Goal: Communication & Community: Participate in discussion

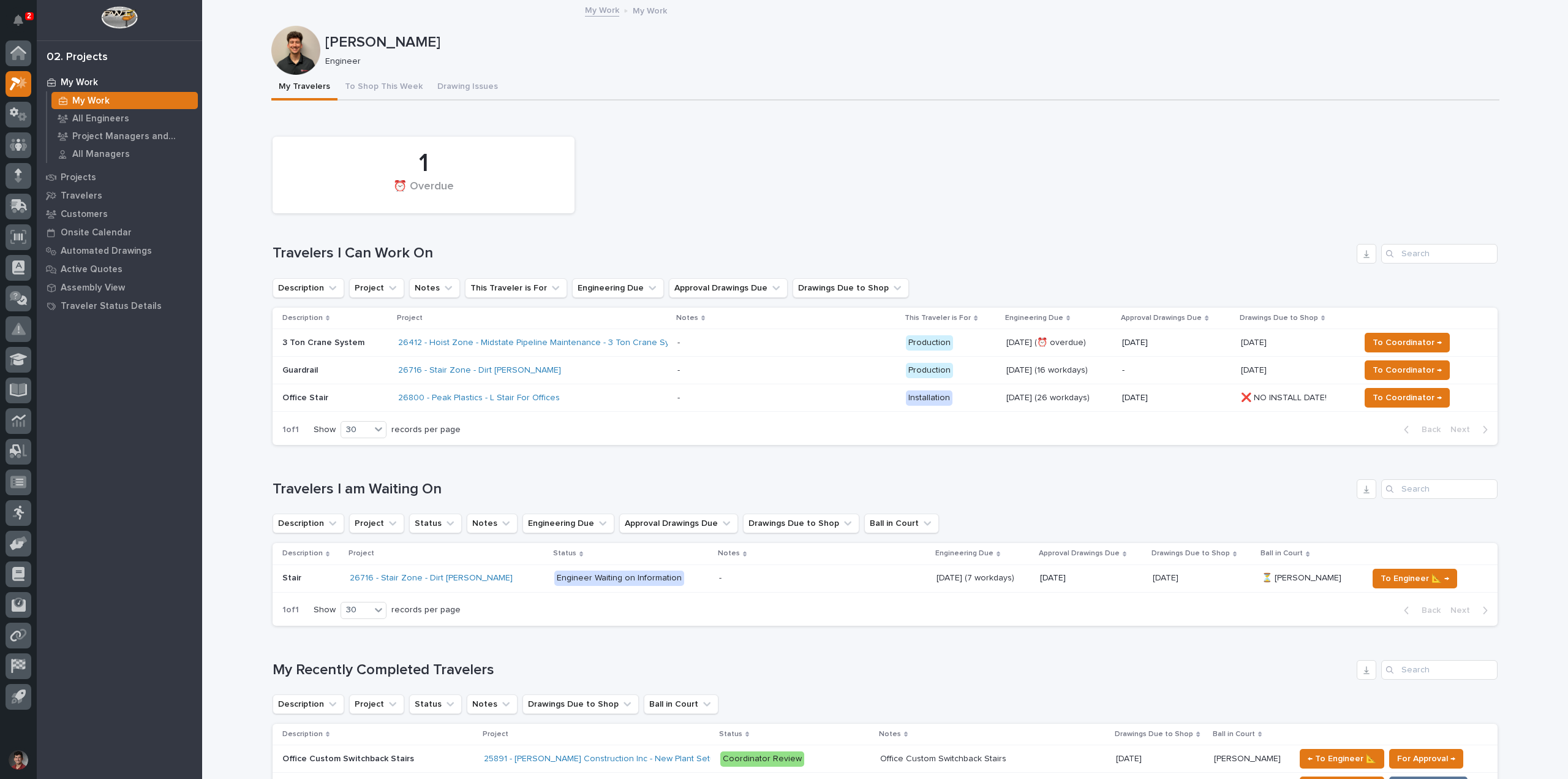
click at [542, 373] on div "26716 - Stair Zone - Dirt [PERSON_NAME]" at bounding box center [506, 371] width 214 height 10
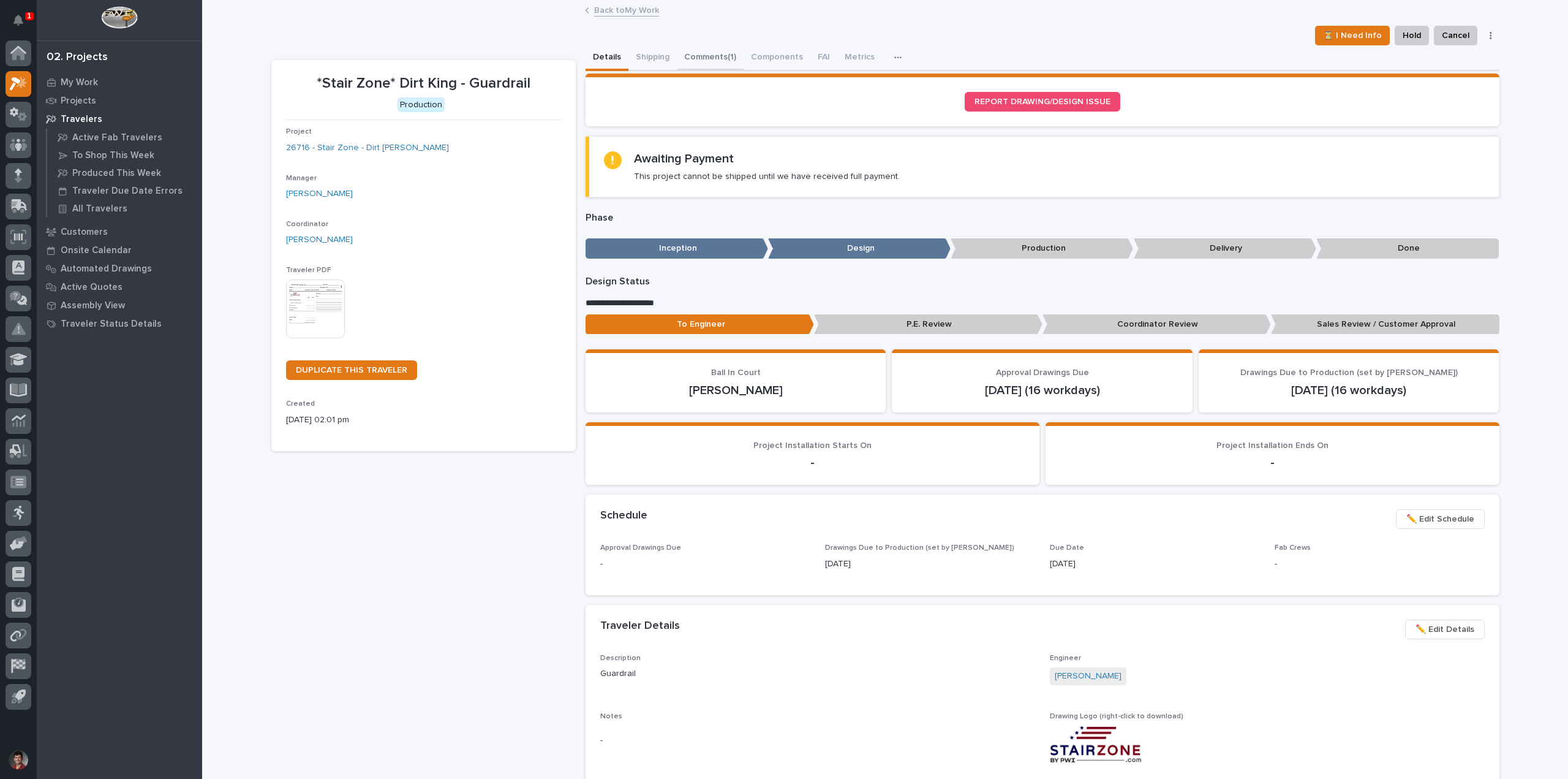
click at [680, 57] on button "Comments (1)" at bounding box center [710, 58] width 67 height 26
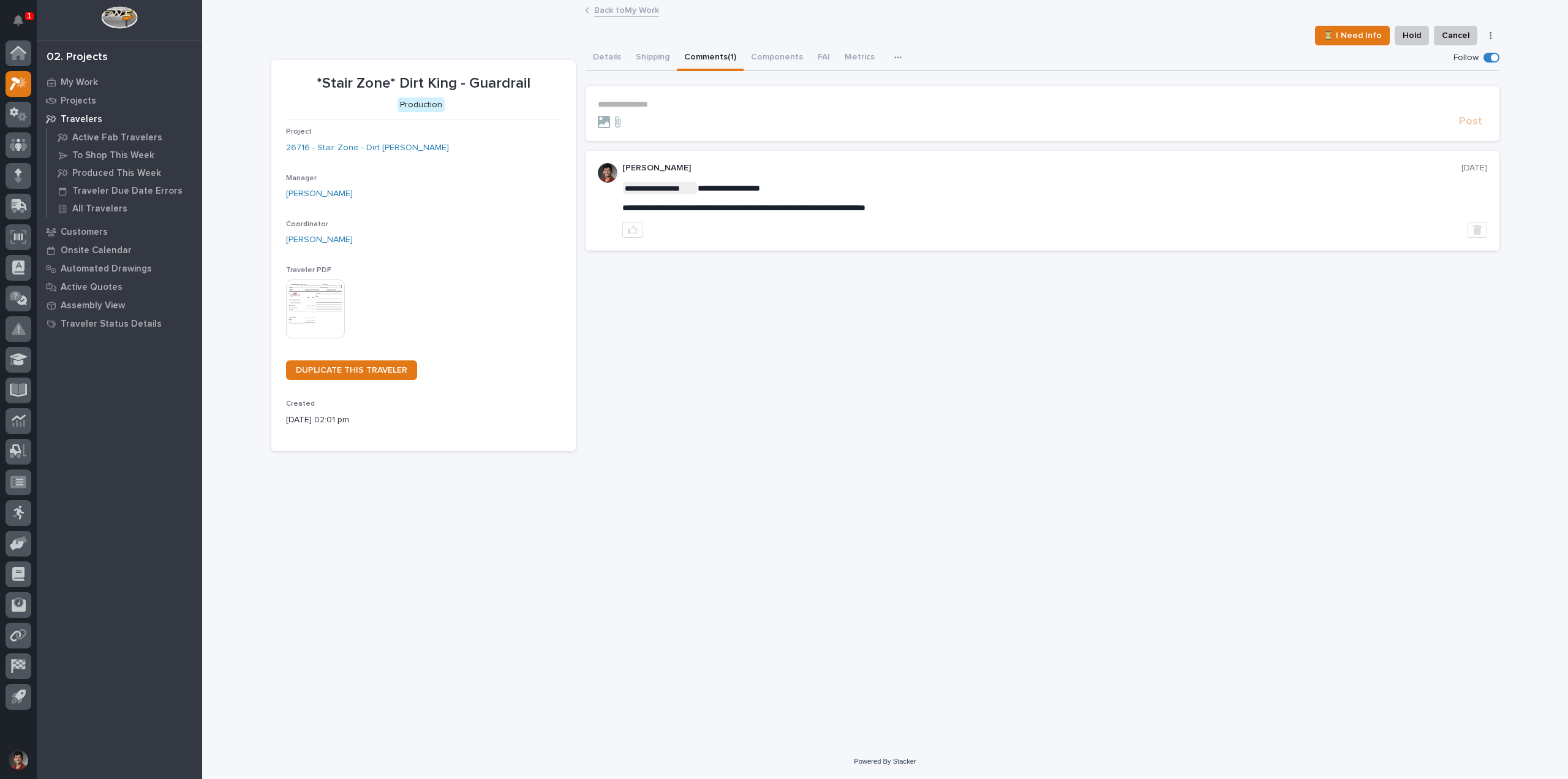
click at [659, 110] on form "**********" at bounding box center [1042, 114] width 890 height 29
click at [652, 108] on p "**********" at bounding box center [1042, 105] width 890 height 10
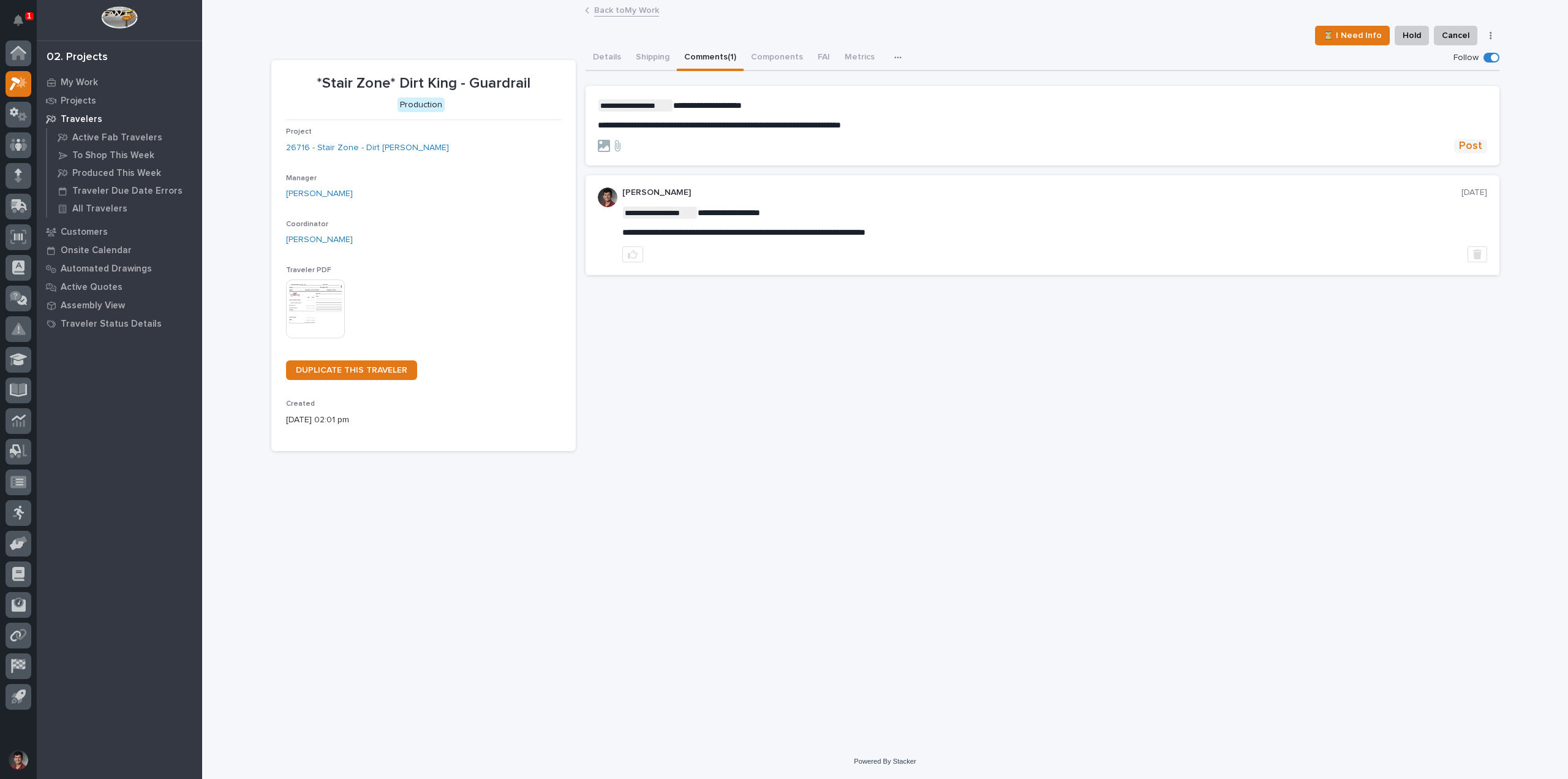
click at [1464, 145] on span "Post" at bounding box center [1471, 146] width 23 height 14
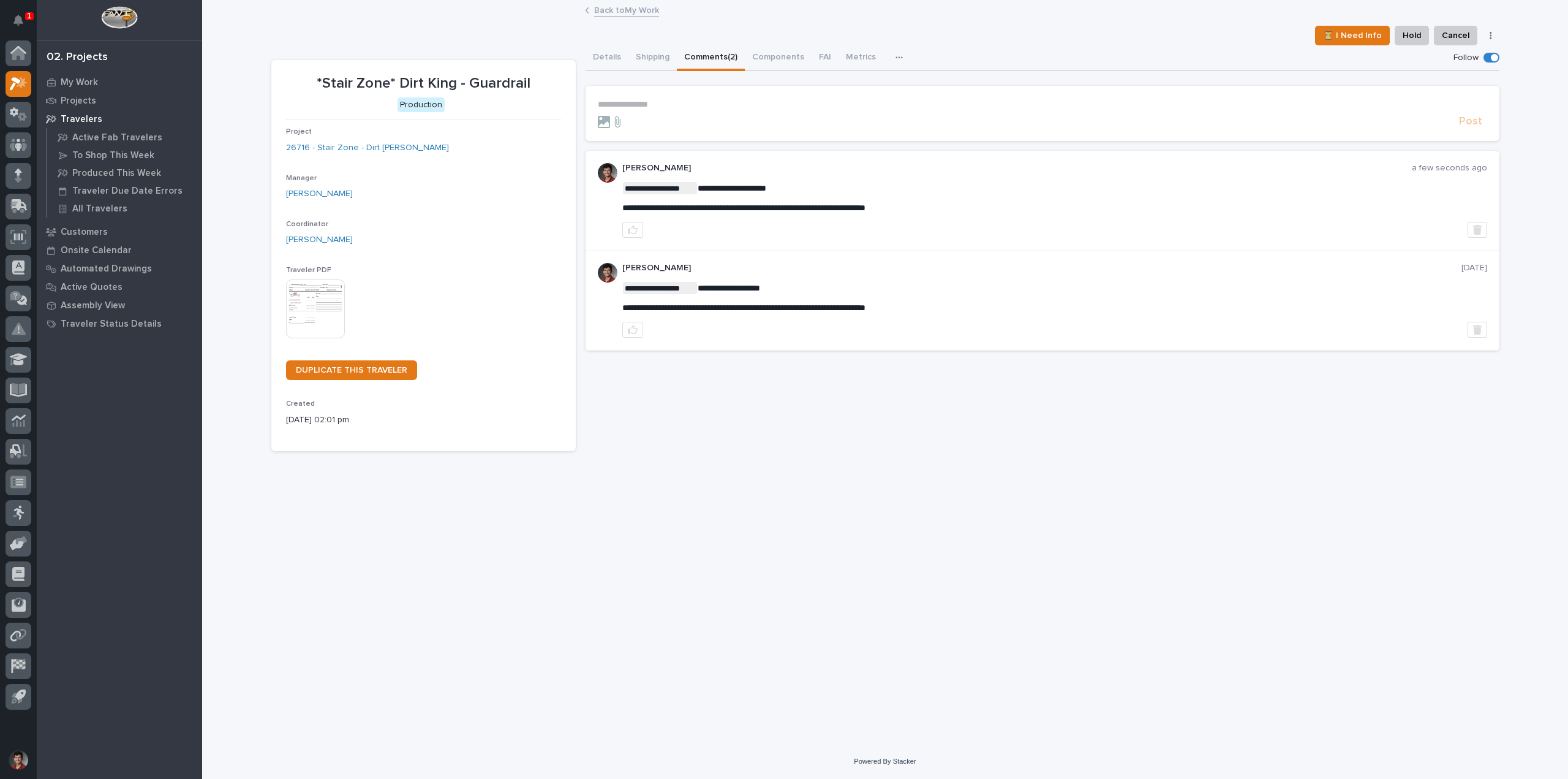
click at [613, 9] on link "Back to My Work" at bounding box center [627, 10] width 65 height 14
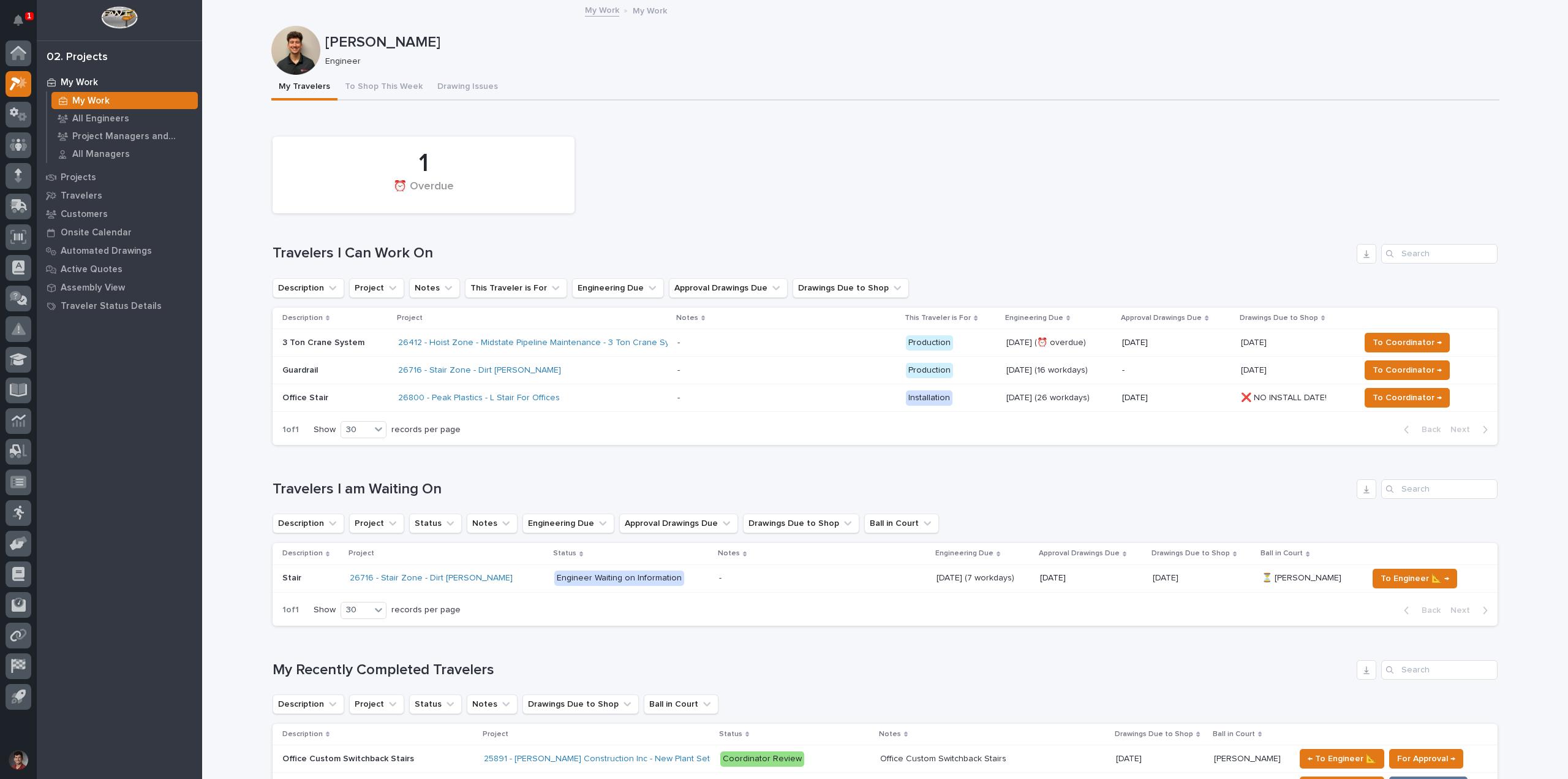
click at [492, 570] on div "26716 - Stair Zone - Dirt [PERSON_NAME]" at bounding box center [447, 578] width 194 height 20
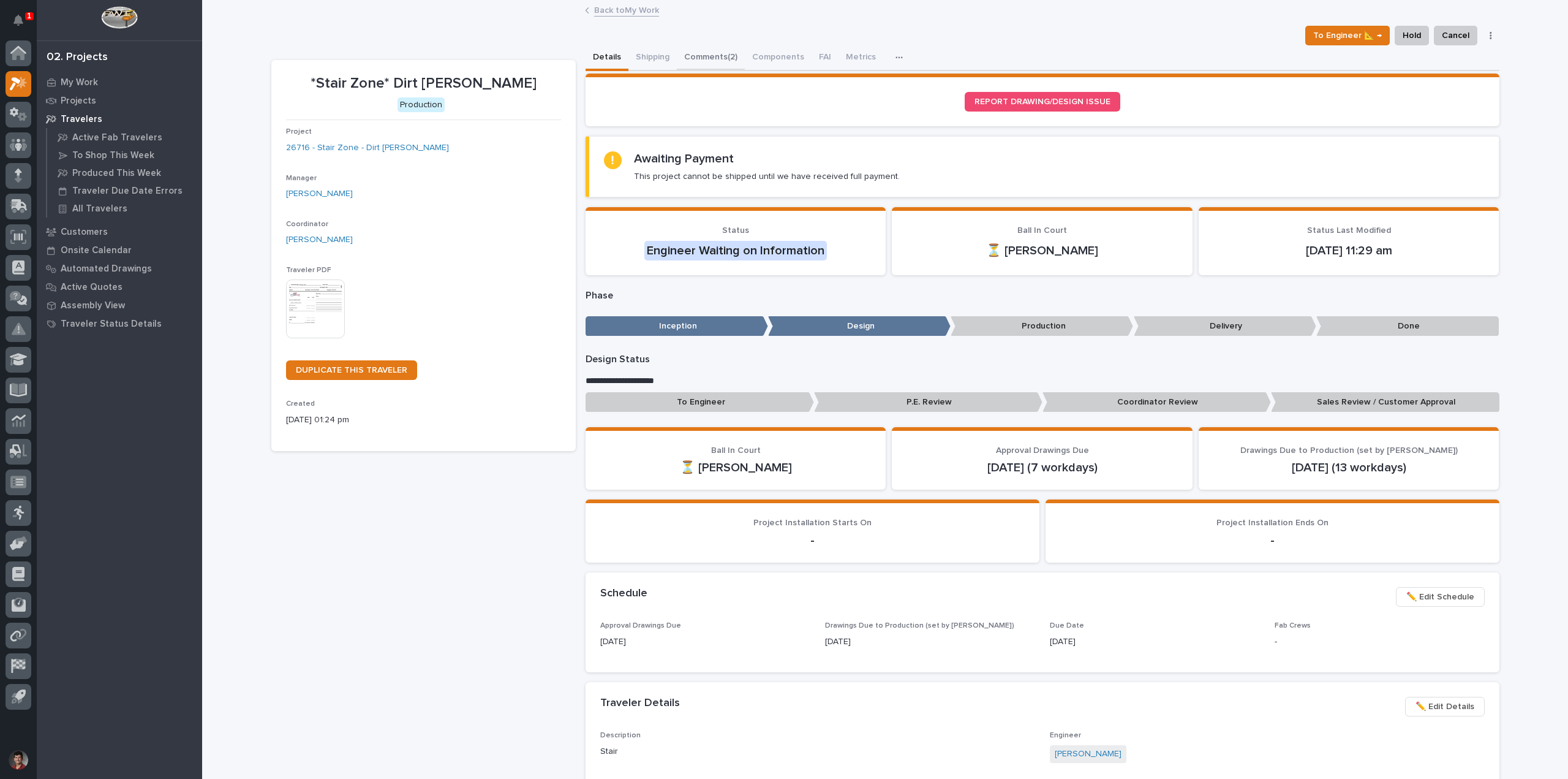
click at [706, 61] on button "Comments (2)" at bounding box center [711, 58] width 68 height 26
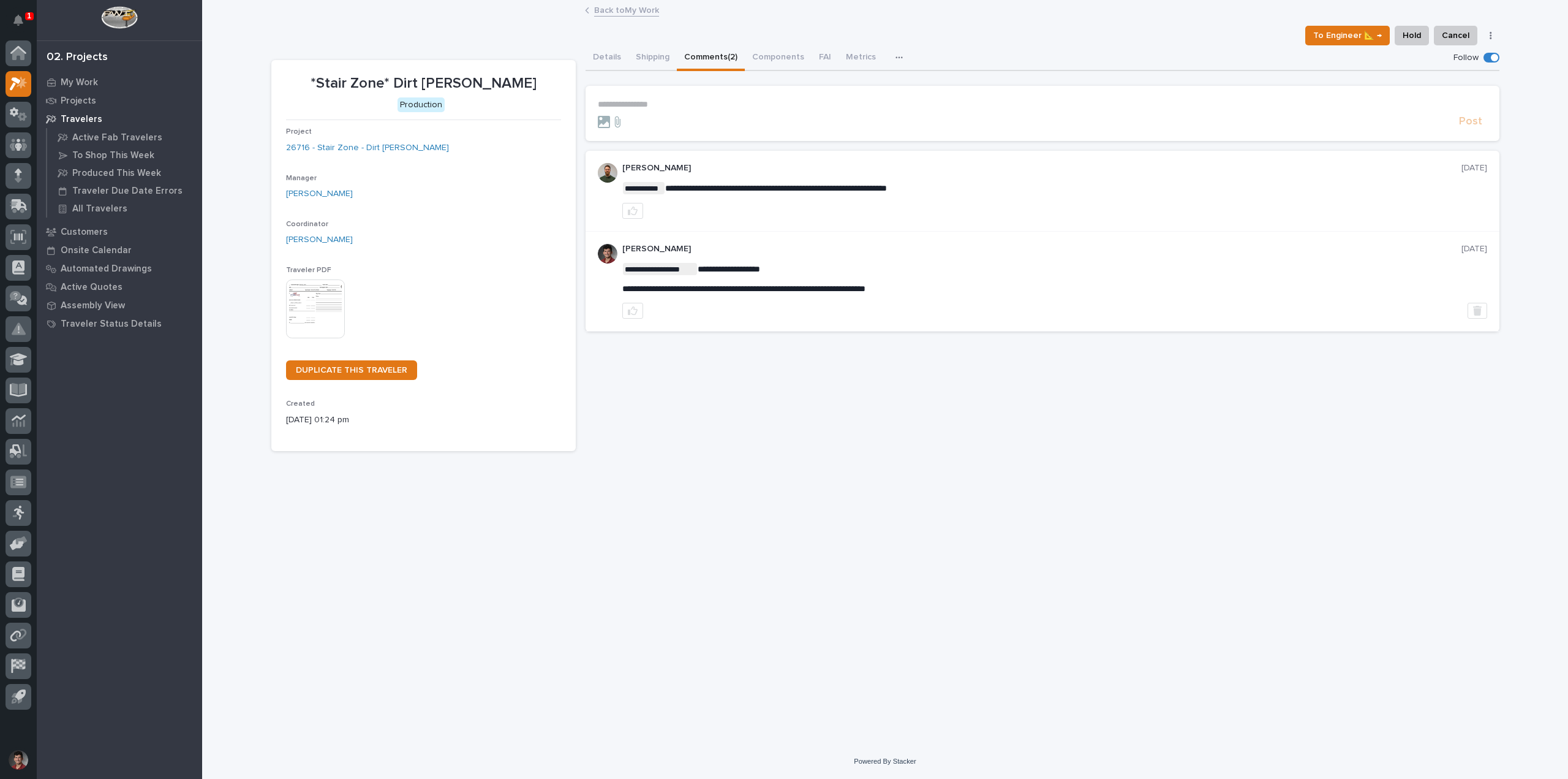
click at [653, 106] on p "**********" at bounding box center [1042, 105] width 890 height 10
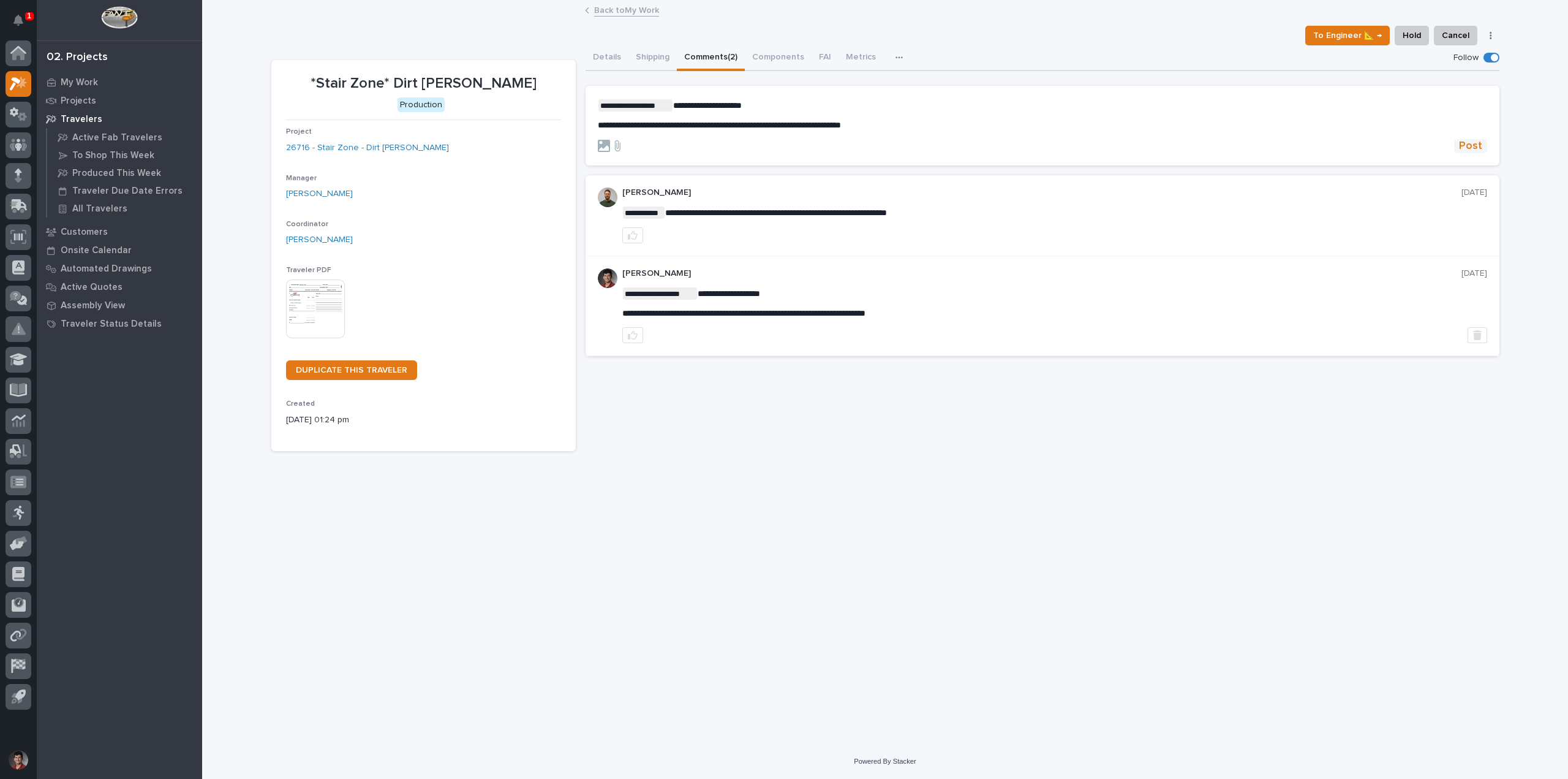
click at [1468, 147] on span "Post" at bounding box center [1471, 146] width 23 height 14
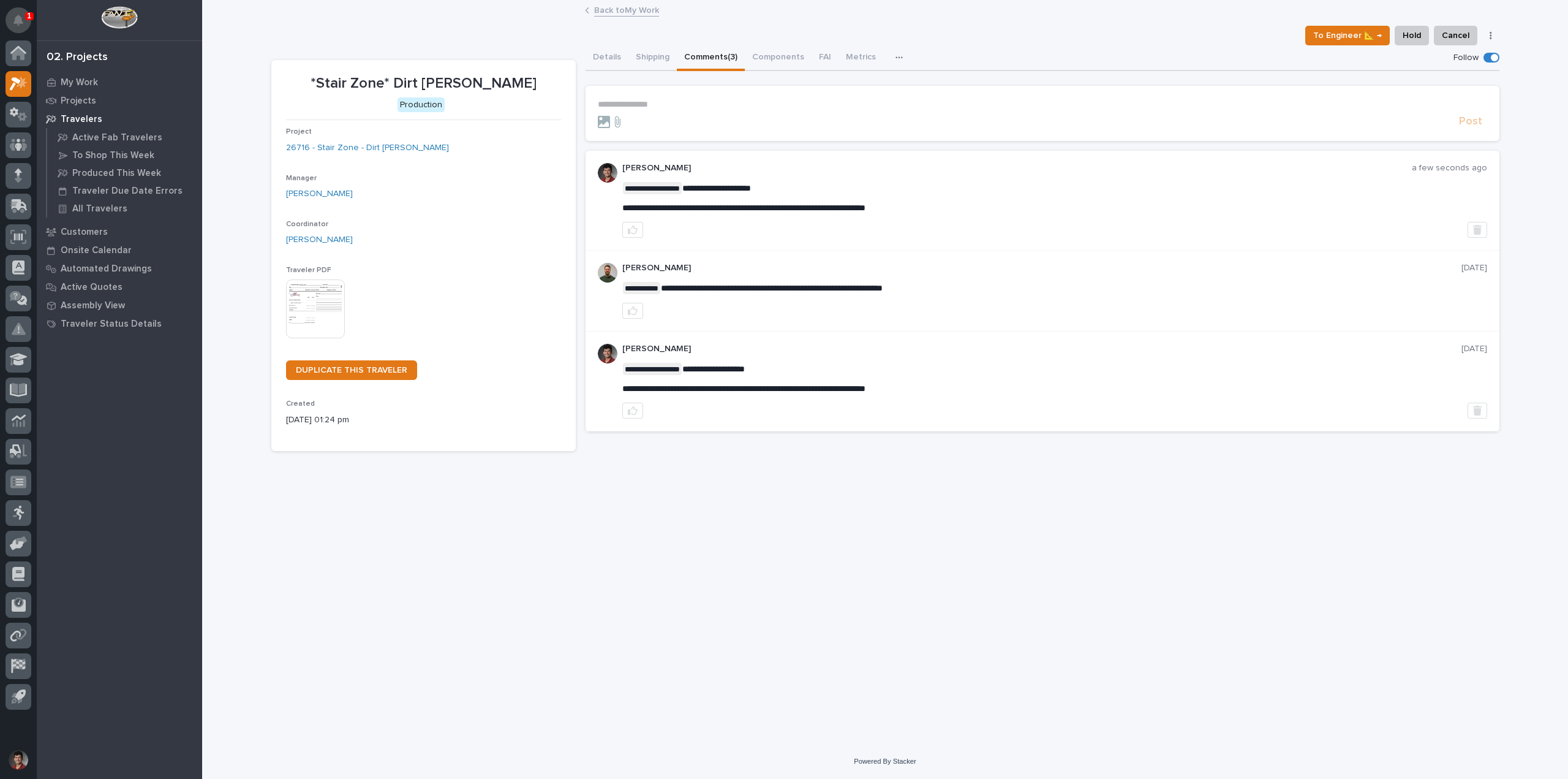
click at [23, 22] on button "Notifications" at bounding box center [18, 20] width 26 height 26
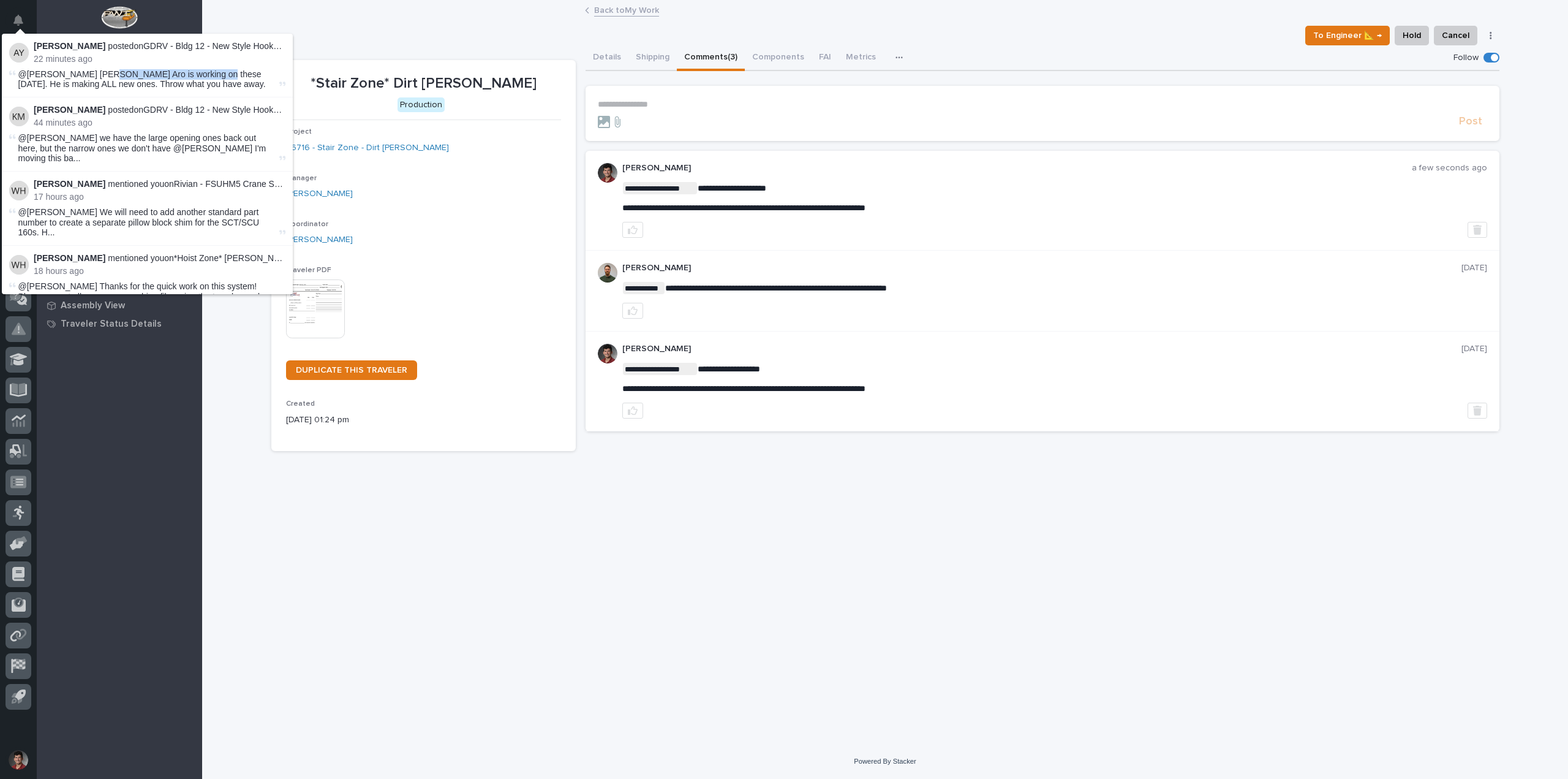
drag, startPoint x: 93, startPoint y: 75, endPoint x: 201, endPoint y: 75, distance: 108.0
click at [201, 75] on span "@[PERSON_NAME] [PERSON_NAME] Aro is working on these [DATE]. He is making ALL n…" at bounding box center [141, 79] width 247 height 20
click at [217, 75] on span "@[PERSON_NAME] [PERSON_NAME] Aro is working on these [DATE]. He is making ALL n…" at bounding box center [141, 79] width 247 height 20
drag, startPoint x: 75, startPoint y: 85, endPoint x: 154, endPoint y: 83, distance: 79.0
click at [154, 83] on span "@[PERSON_NAME] [PERSON_NAME] Aro is working on these [DATE]. He is making ALL n…" at bounding box center [141, 79] width 247 height 20
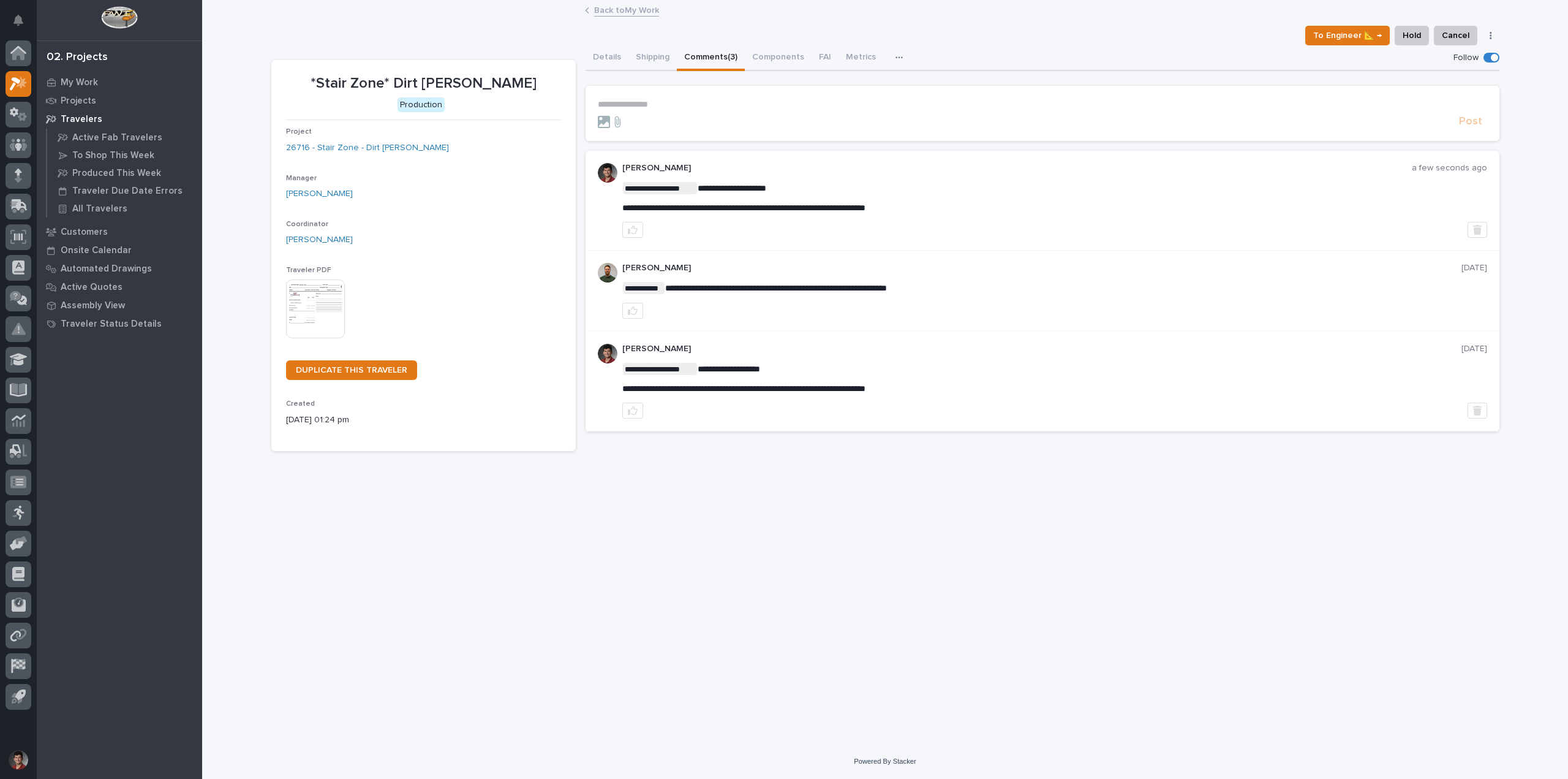
click at [241, 14] on div "Back to My Work" at bounding box center [885, 11] width 1366 height 17
click at [614, 5] on link "Back to My Work" at bounding box center [627, 10] width 65 height 14
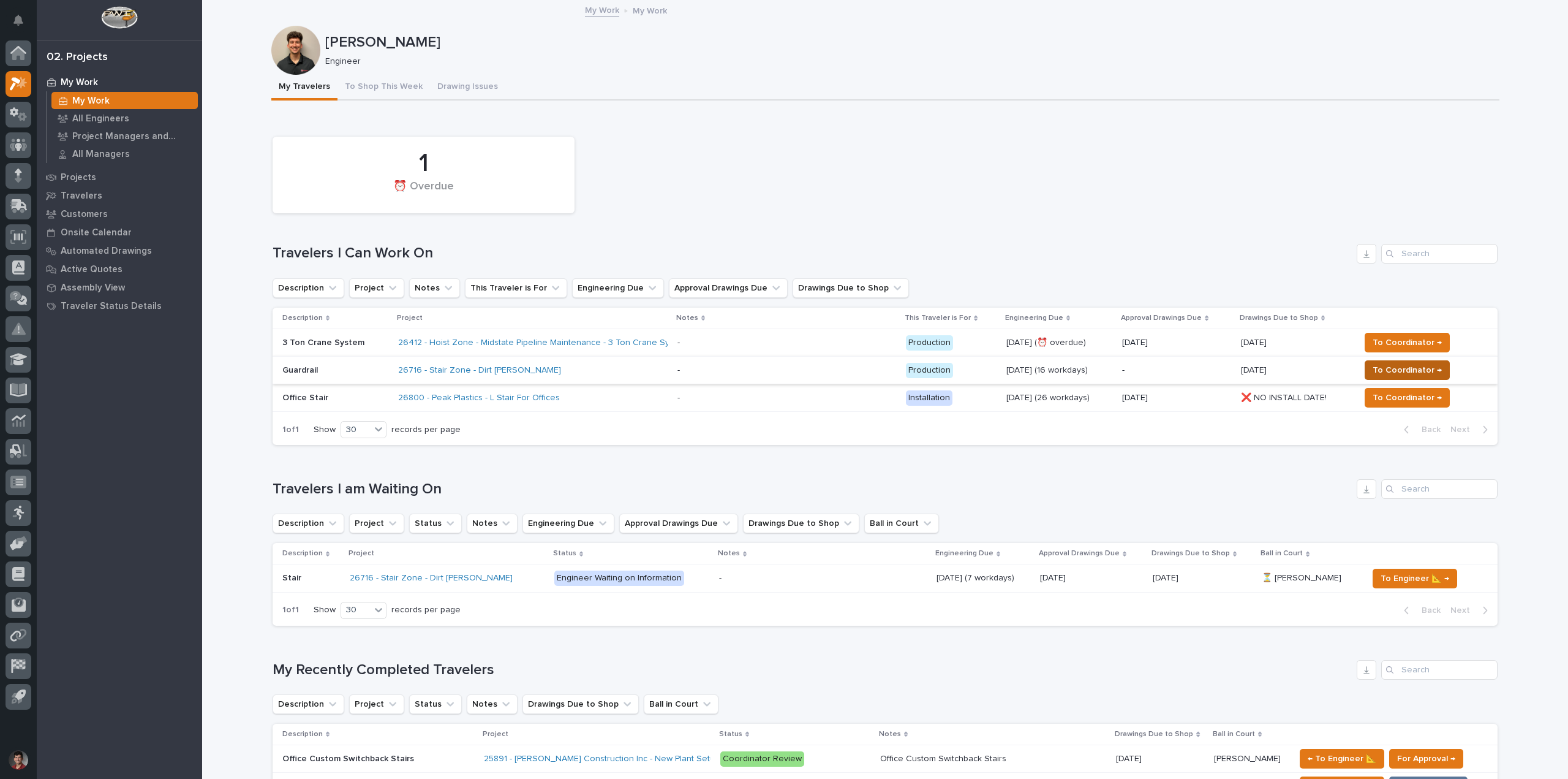
click at [1435, 367] on span "To Coordinator →" at bounding box center [1407, 370] width 69 height 15
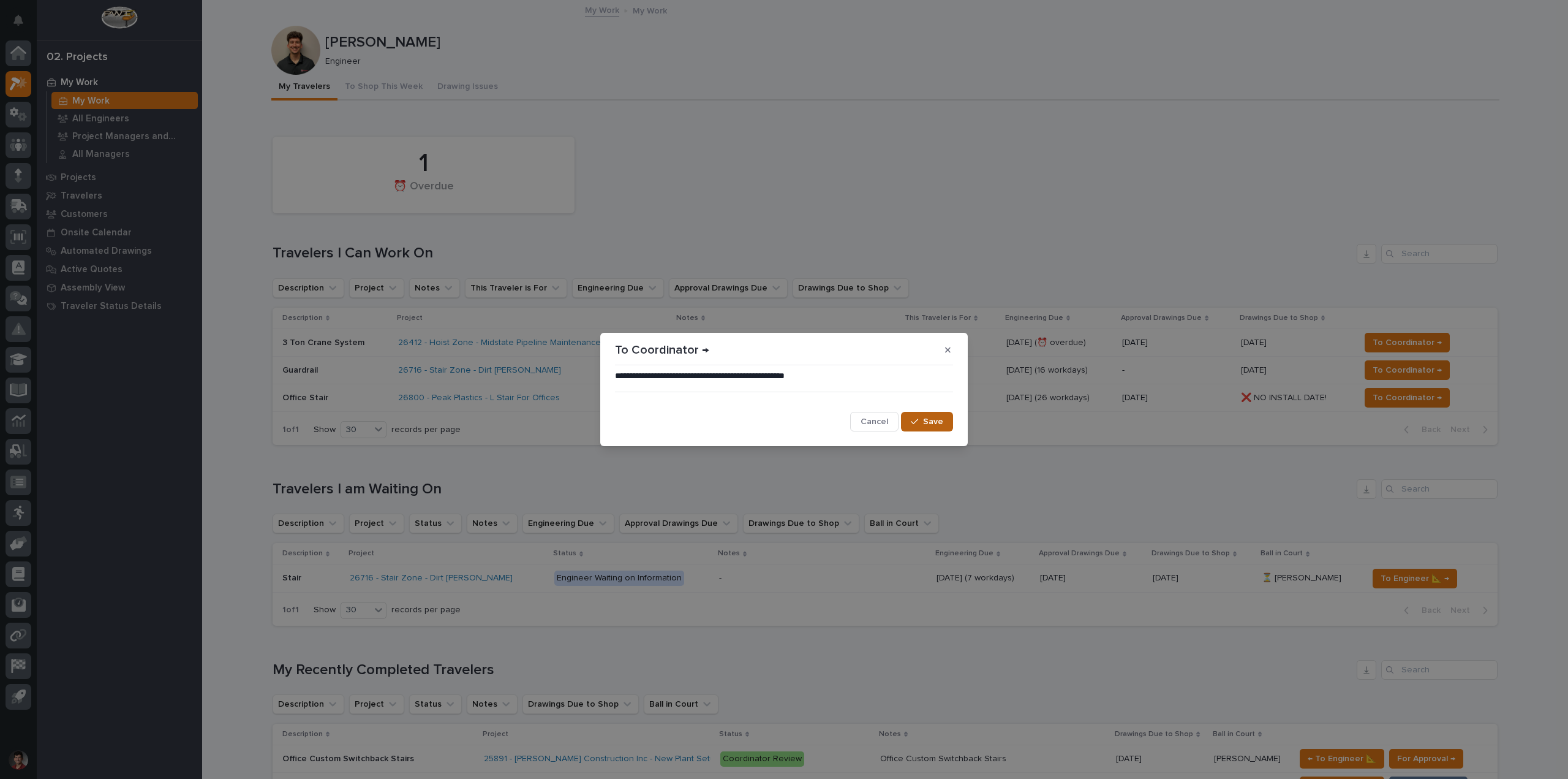
click at [935, 424] on span "Save" at bounding box center [933, 421] width 20 height 11
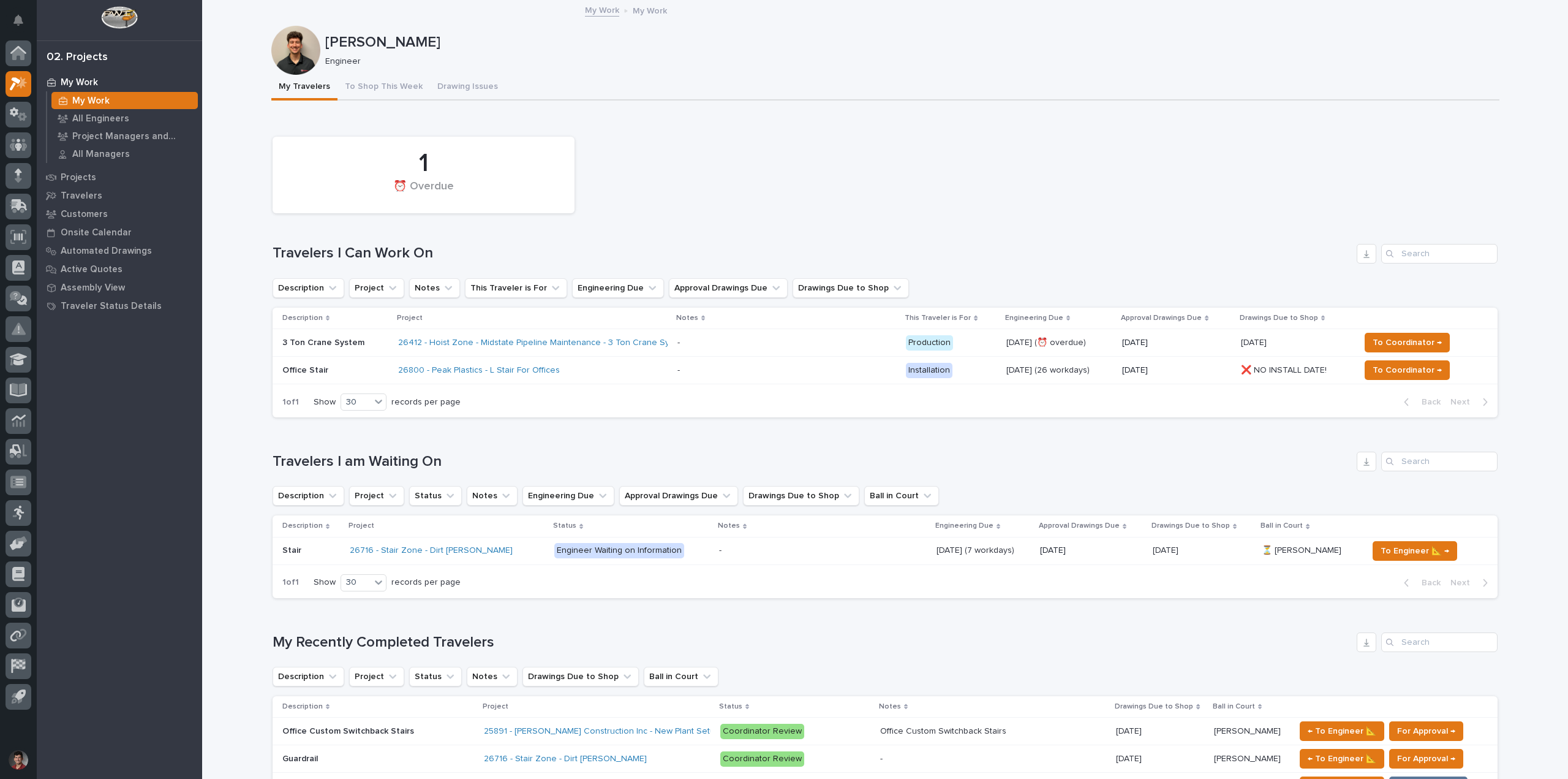
click at [853, 213] on div "1 ⏰ Overdue" at bounding box center [885, 175] width 1238 height 89
click at [705, 151] on div "1 ⏰ Overdue" at bounding box center [885, 175] width 1238 height 89
click at [858, 196] on div "1 ⏰ Overdue" at bounding box center [885, 175] width 1238 height 89
click at [835, 195] on div "1 ⏰ Overdue" at bounding box center [885, 175] width 1238 height 89
click at [794, 188] on div "1 ⏰ Overdue" at bounding box center [885, 175] width 1238 height 89
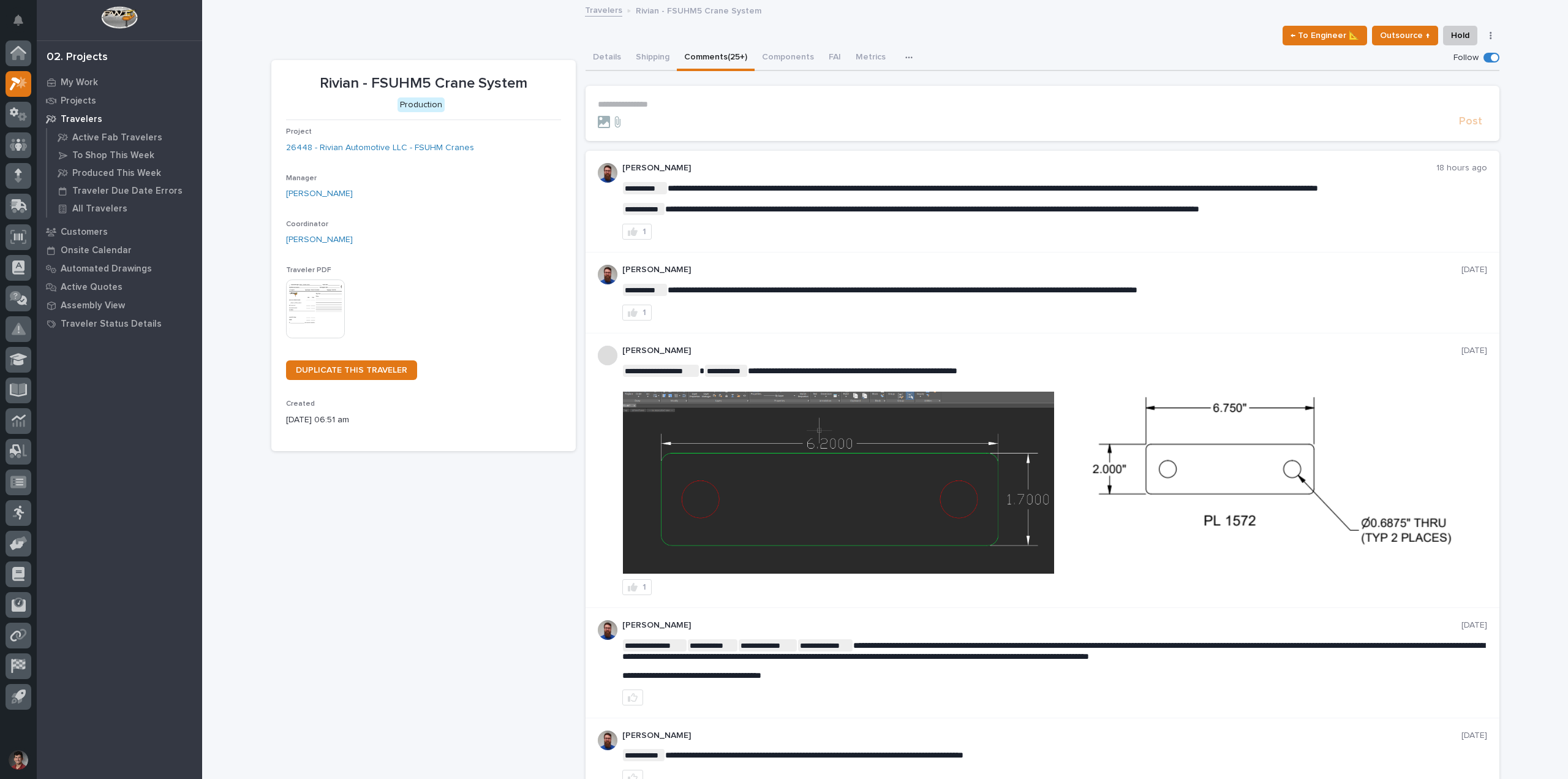
click at [692, 102] on p "**********" at bounding box center [1042, 105] width 890 height 10
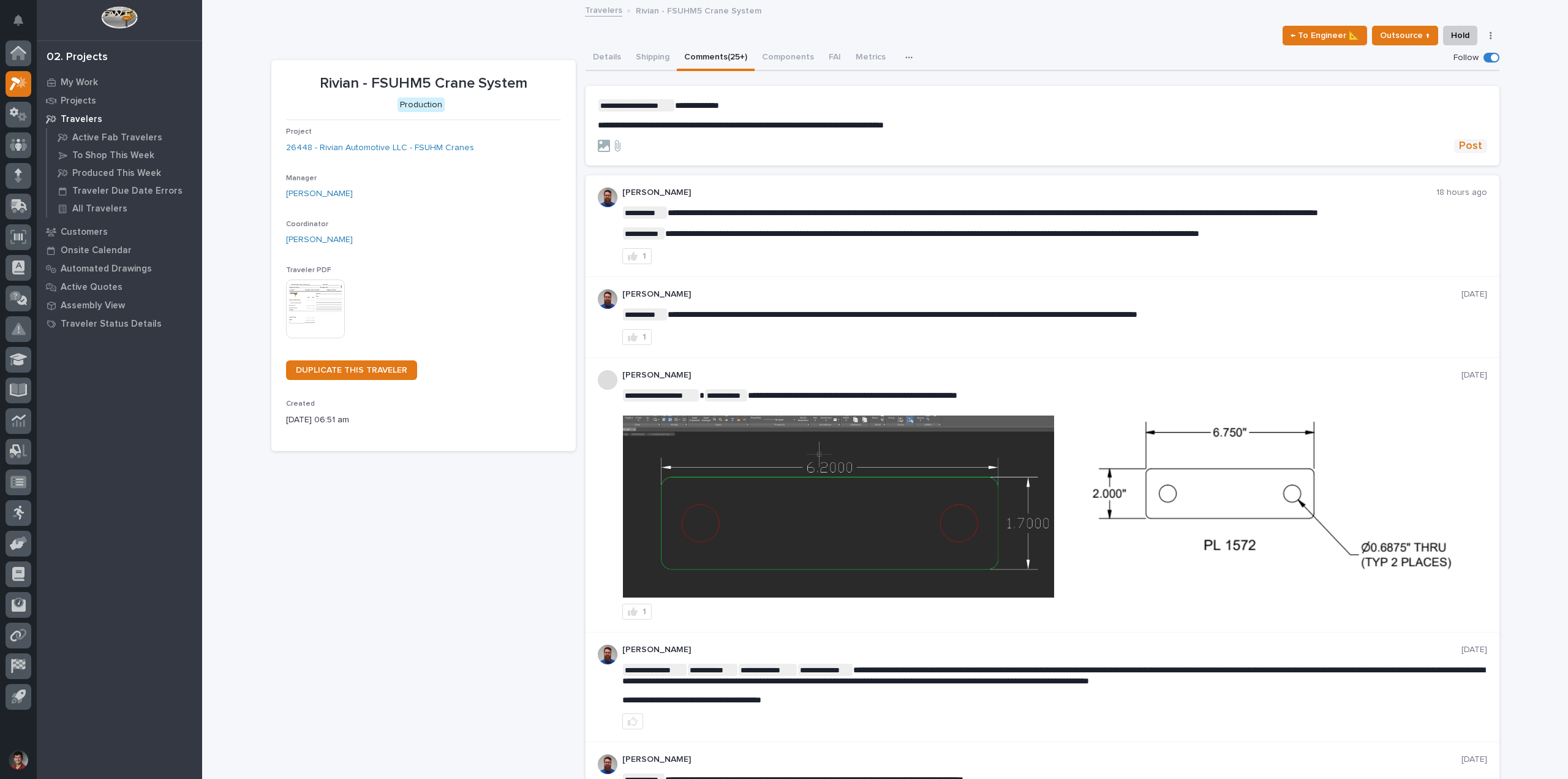
click at [1469, 141] on span "Post" at bounding box center [1471, 146] width 23 height 14
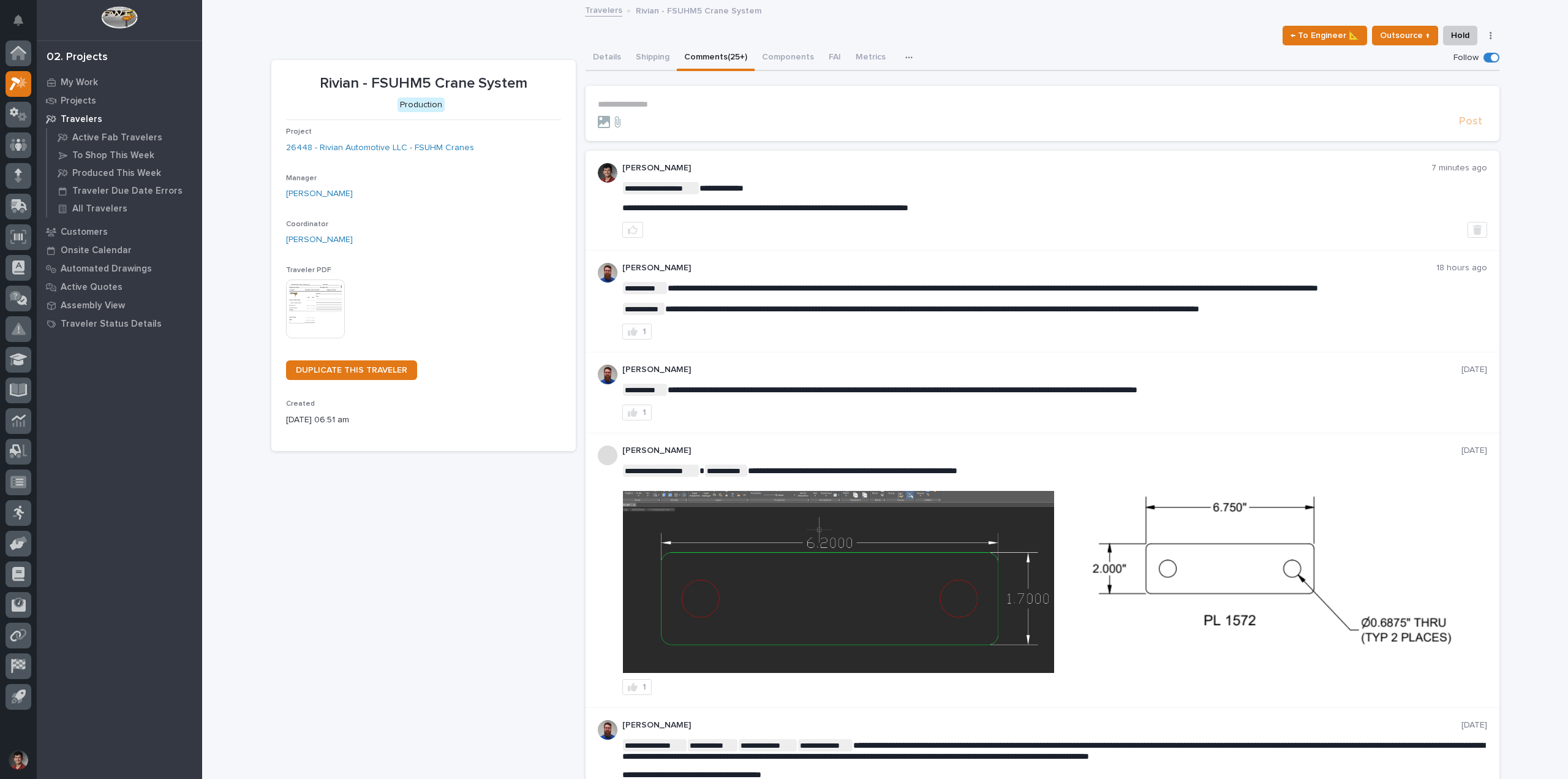
click at [807, 117] on div at bounding box center [1026, 121] width 857 height 12
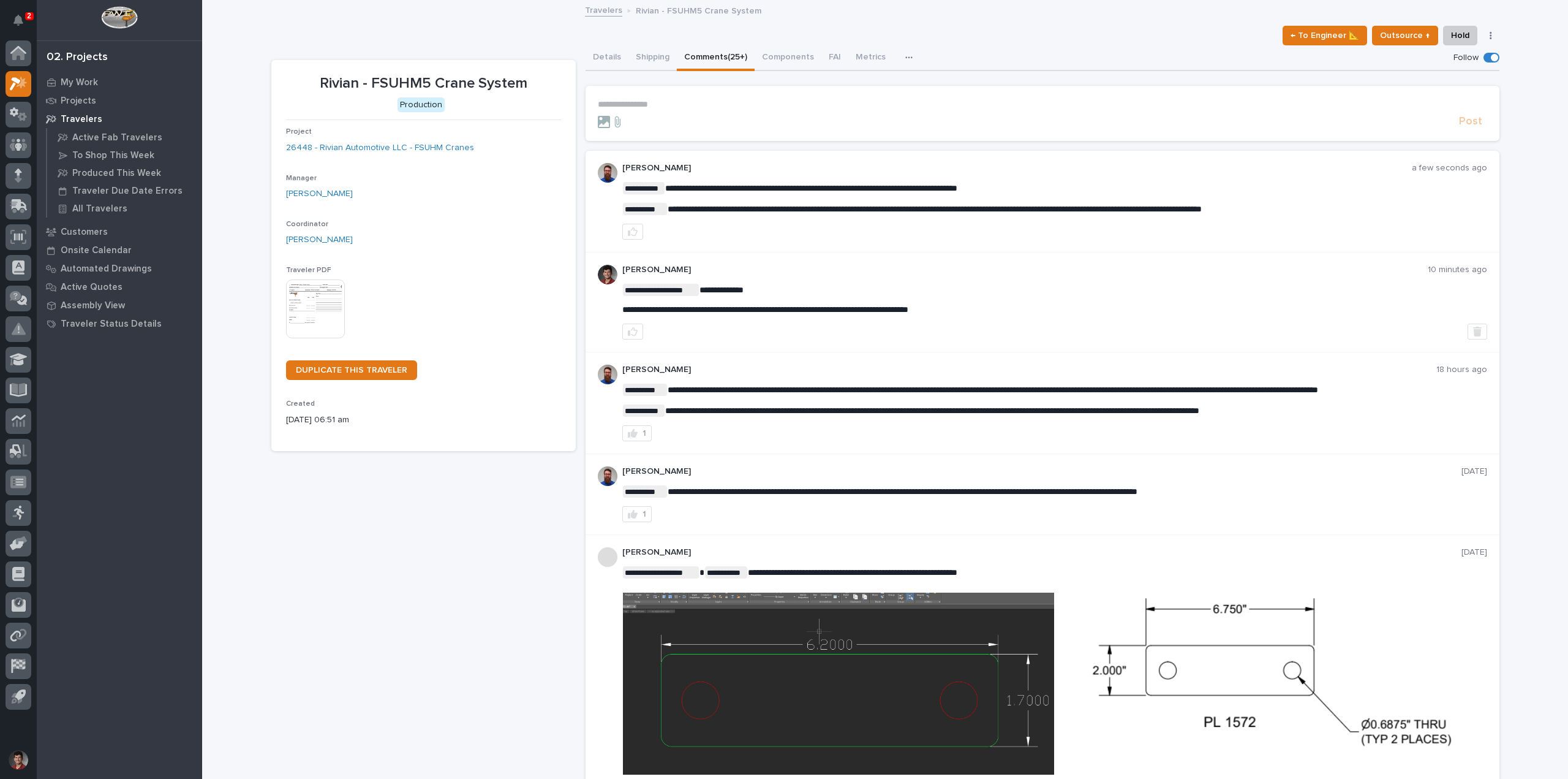
click at [21, 6] on div "2" at bounding box center [21, 19] width 12 height 29
click at [23, 20] on icon "Notifications" at bounding box center [18, 20] width 10 height 11
click at [716, 58] on button "Comments (25+)" at bounding box center [716, 58] width 78 height 26
click at [630, 231] on icon "button" at bounding box center [632, 231] width 10 height 10
click at [1258, 275] on p "[PERSON_NAME]" at bounding box center [1025, 270] width 806 height 10
